Goal: Task Accomplishment & Management: Use online tool/utility

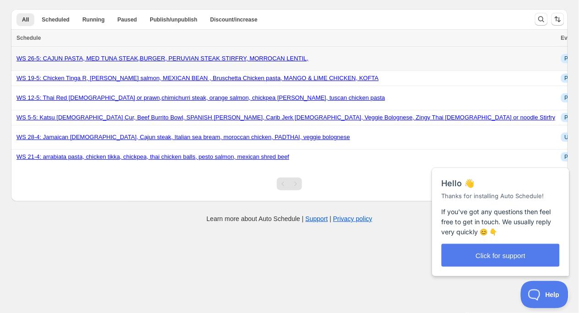
click at [291, 60] on link "WS 26-5: CAJUN PASTA, MED TUNA STEAK,BURGER, PERUVIAN STEAK STIRFRY, MORROCAN L…" at bounding box center [162, 58] width 292 height 7
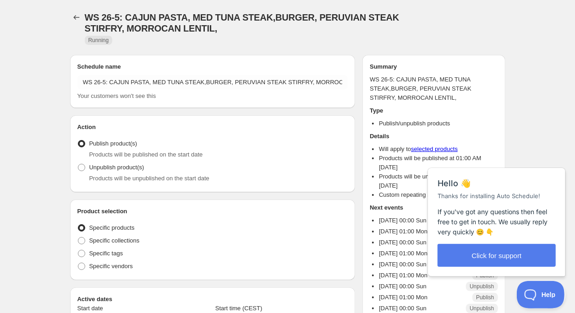
radio input "true"
checkbox input "true"
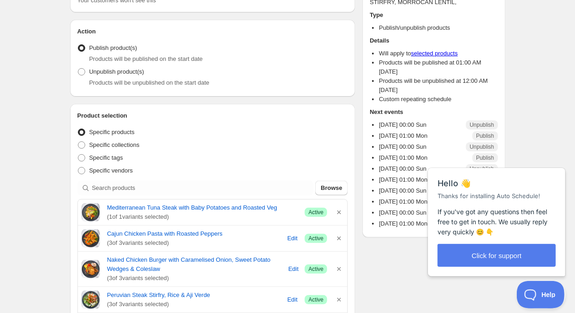
scroll to position [98, 0]
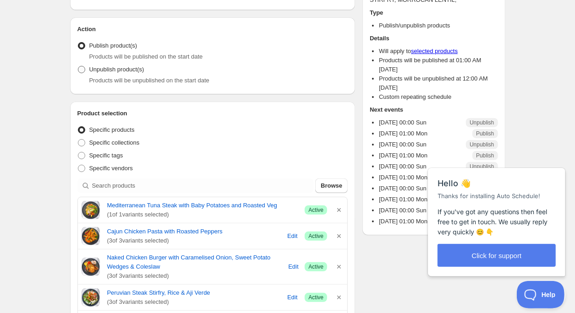
click at [80, 66] on span at bounding box center [81, 69] width 7 height 7
click at [78, 66] on input "Unpublish product(s)" at bounding box center [78, 66] width 0 height 0
radio input "true"
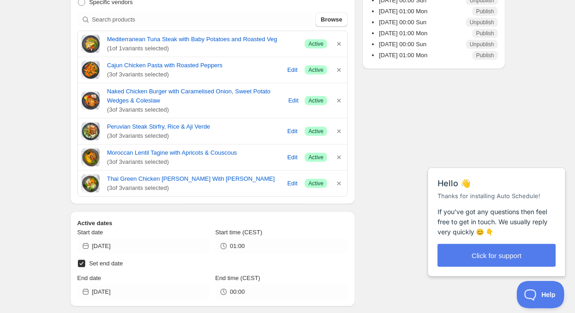
scroll to position [266, 0]
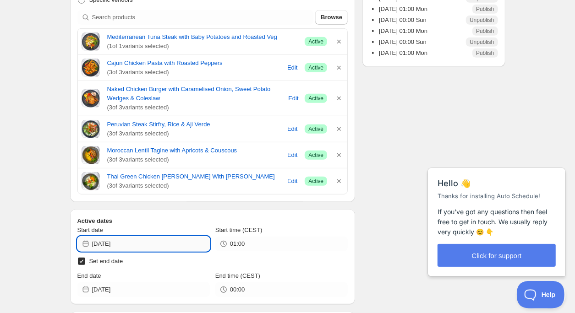
click at [163, 239] on input "[DATE]" at bounding box center [151, 244] width 118 height 15
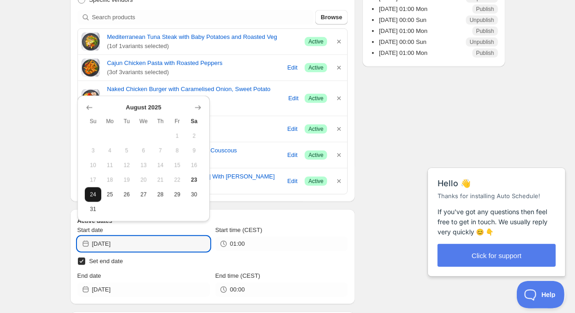
click at [92, 191] on span "24" at bounding box center [93, 194] width 10 height 7
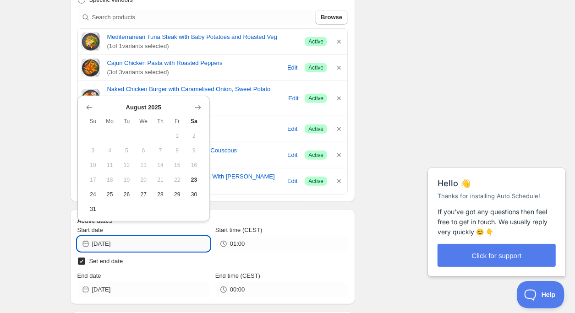
click at [174, 247] on input "[DATE]" at bounding box center [151, 244] width 118 height 15
click at [111, 191] on span "25" at bounding box center [110, 194] width 10 height 7
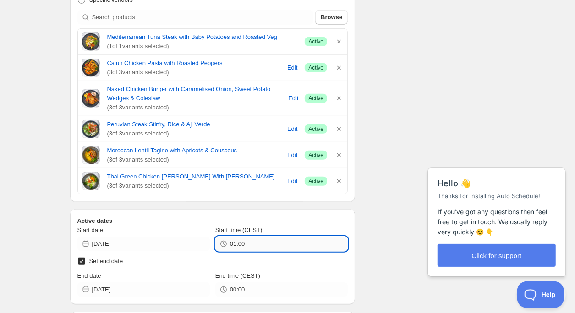
click at [247, 240] on input "01:00" at bounding box center [289, 244] width 118 height 15
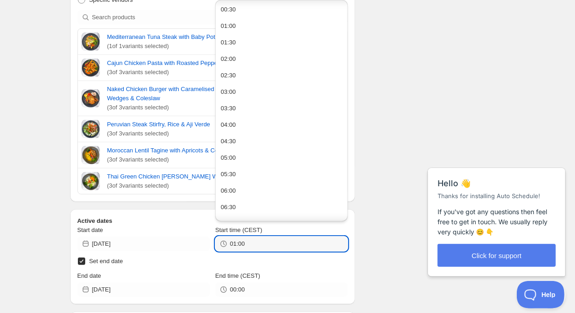
scroll to position [17, 0]
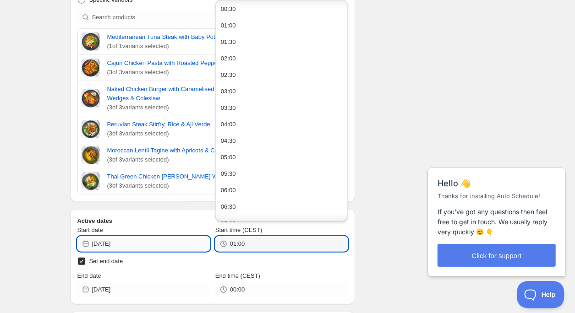
click at [167, 247] on input "[DATE]" at bounding box center [151, 244] width 118 height 15
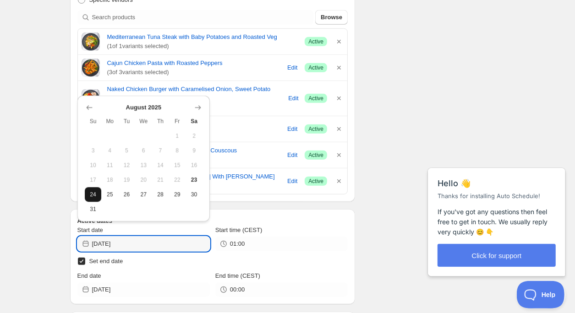
click at [91, 193] on span "24" at bounding box center [93, 194] width 10 height 7
type input "[DATE]"
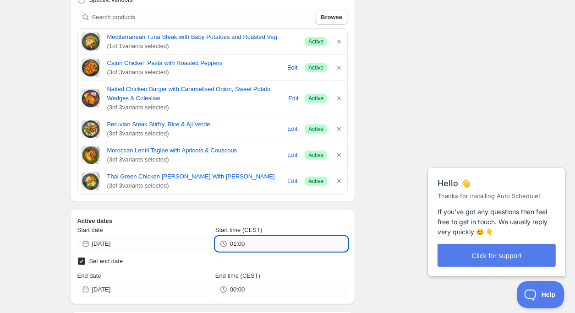
click at [288, 246] on input "01:00" at bounding box center [289, 244] width 118 height 15
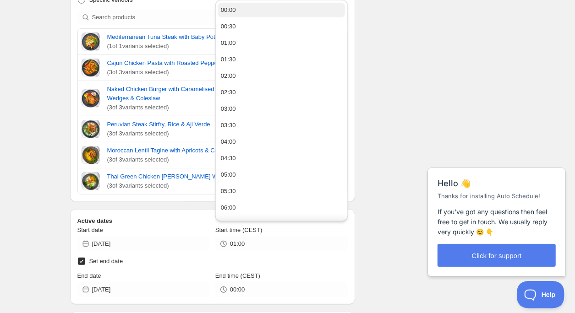
click at [259, 11] on button "00:00" at bounding box center [281, 10] width 127 height 15
type input "00:00"
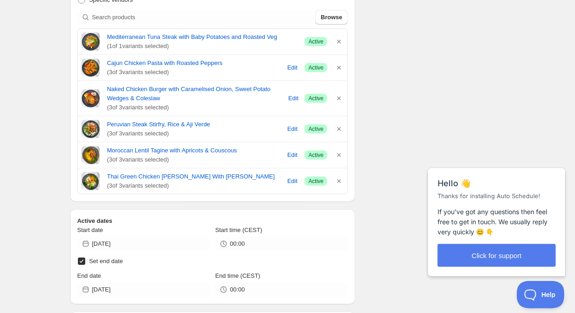
click at [82, 258] on input "Set end date" at bounding box center [81, 261] width 7 height 7
checkbox input "false"
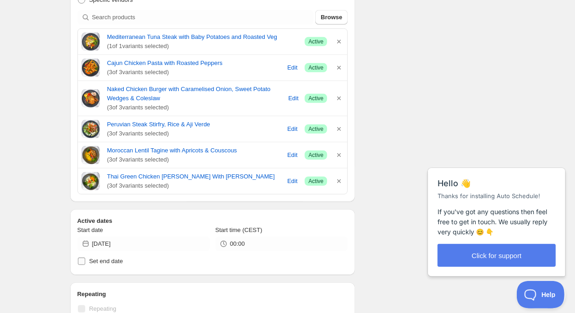
click at [84, 258] on input "Set end date" at bounding box center [81, 261] width 7 height 7
checkbox input "true"
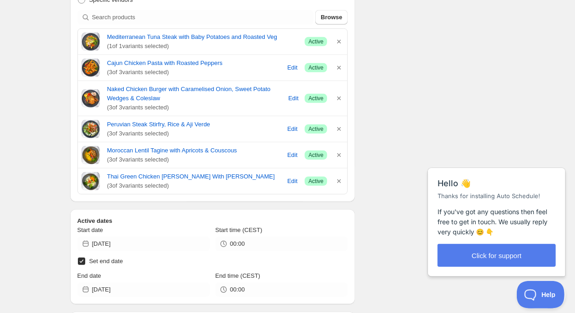
checkbox input "true"
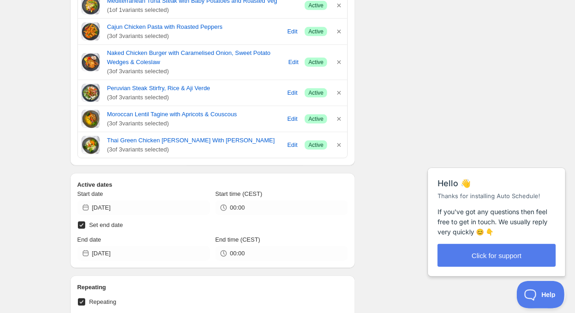
scroll to position [304, 0]
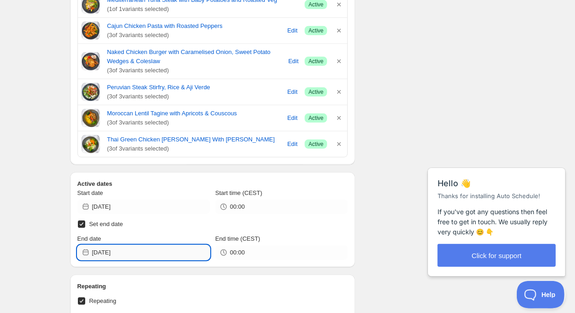
click at [138, 255] on input "[DATE]" at bounding box center [151, 252] width 118 height 15
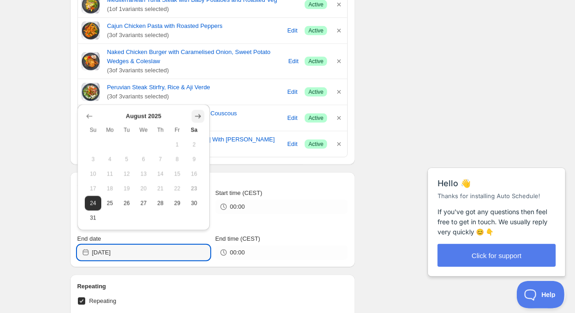
click at [196, 114] on icon "Show next month, September 2025" at bounding box center [197, 116] width 9 height 9
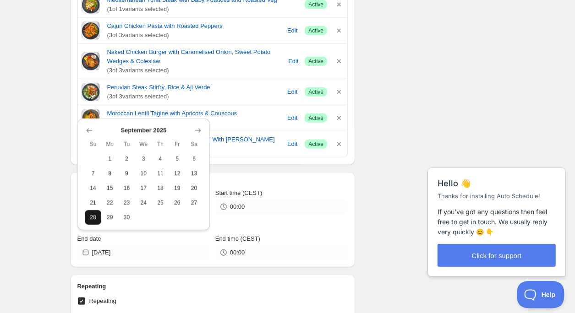
click at [92, 210] on button "28" at bounding box center [93, 217] width 17 height 15
type input "[DATE]"
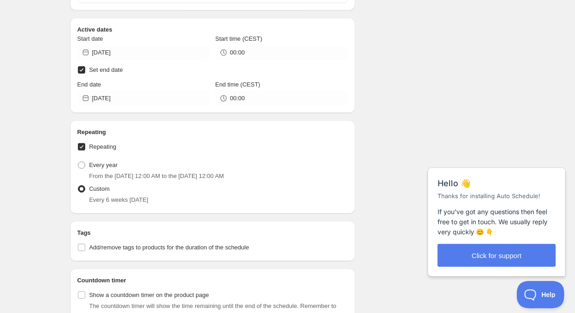
scroll to position [460, 0]
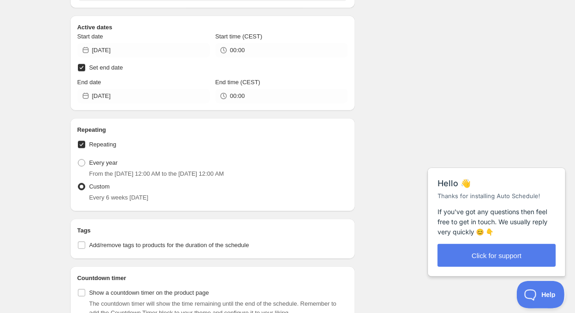
click at [82, 66] on input "Set end date" at bounding box center [81, 67] width 7 height 7
checkbox input "false"
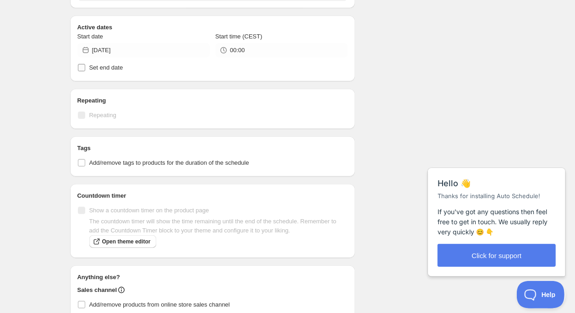
click at [82, 66] on input "Set end date" at bounding box center [81, 67] width 7 height 7
checkbox input "true"
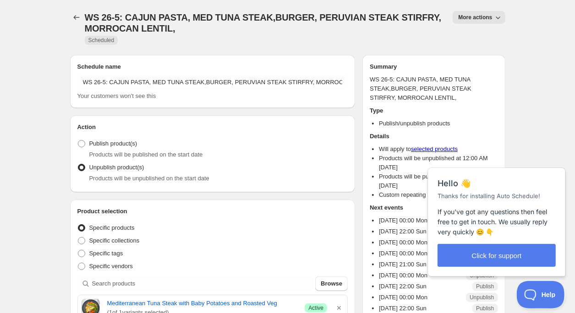
scroll to position [0, 0]
